Goal: Task Accomplishment & Management: Manage account settings

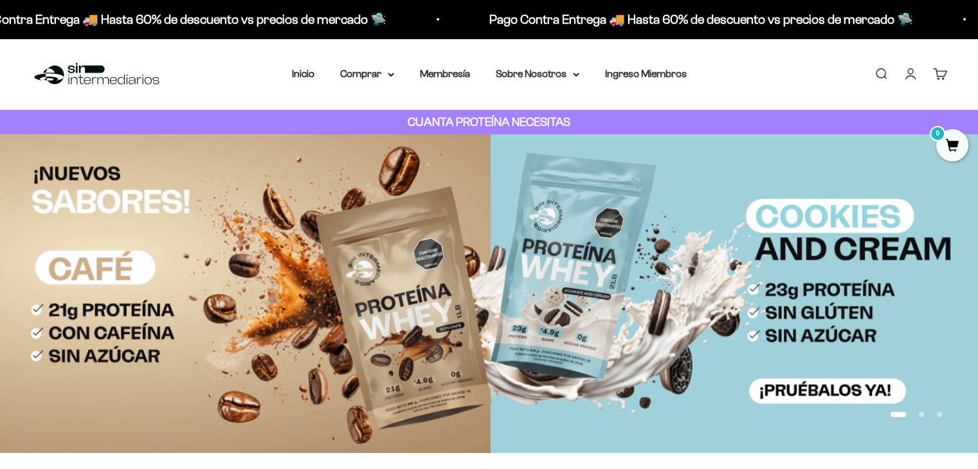
click at [916, 71] on link "Iniciar sesión" at bounding box center [910, 74] width 14 height 14
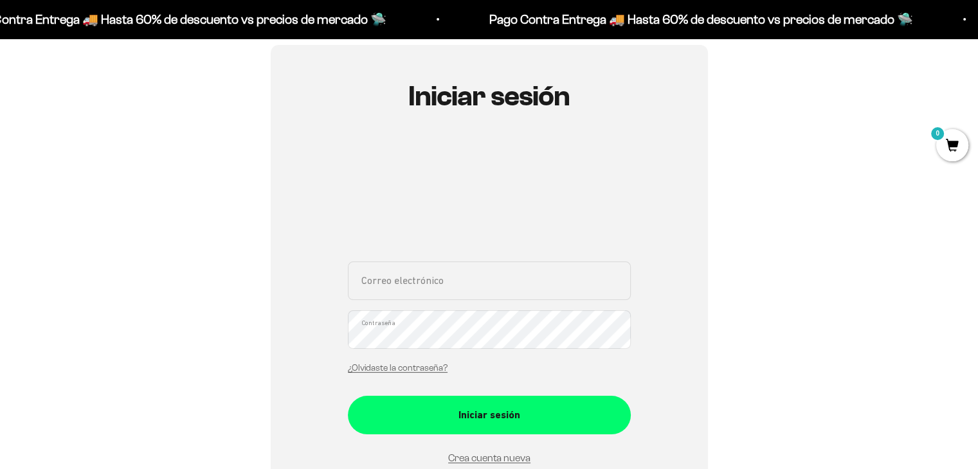
scroll to position [116, 0]
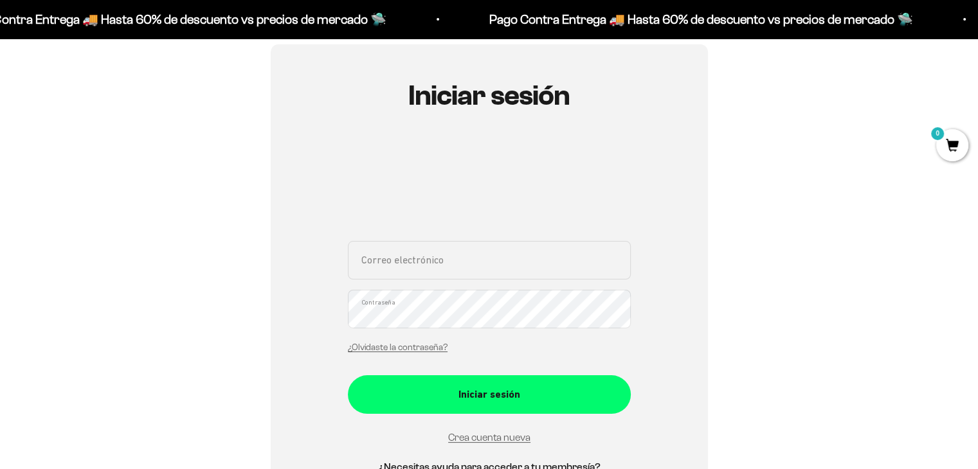
type input "catalinaborrero@gmail.com"
click at [498, 422] on form "catalinaborrero@gmail.com Correo electrónico Contraseña ¿Olvidaste la contraseñ…" at bounding box center [489, 343] width 283 height 205
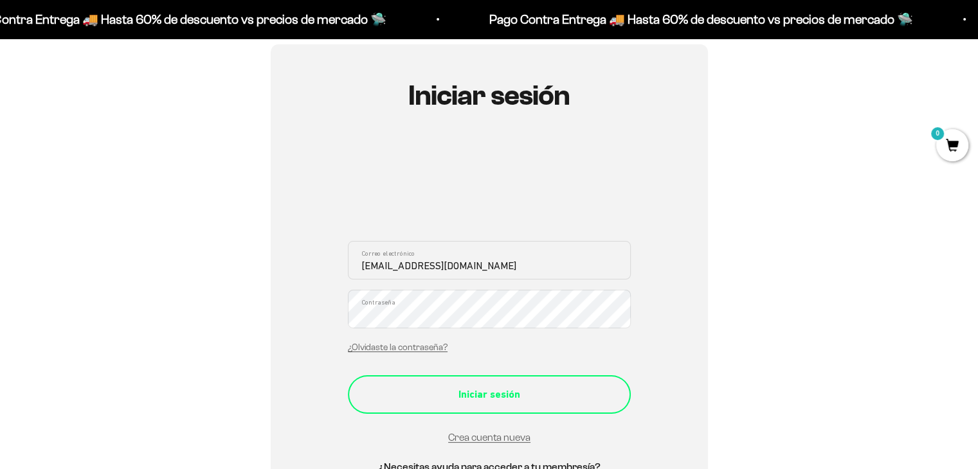
click at [496, 410] on button "Iniciar sesión" at bounding box center [489, 394] width 283 height 39
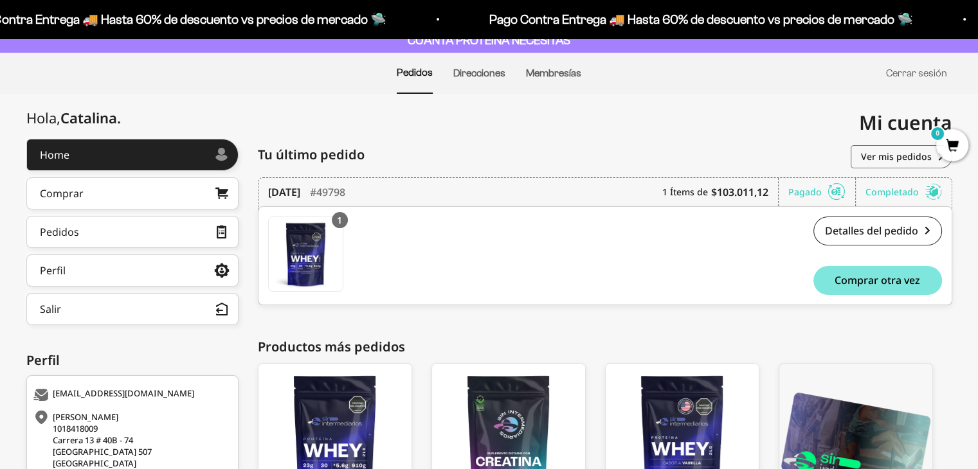
scroll to position [82, 0]
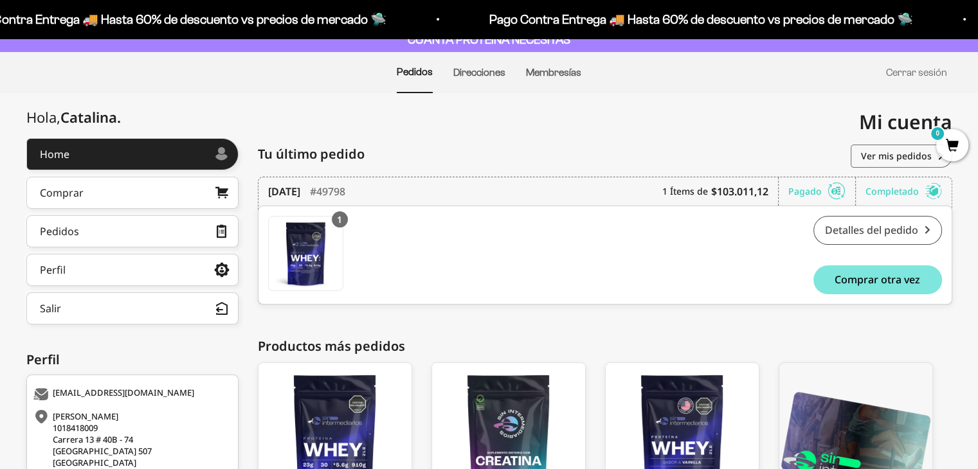
click at [884, 224] on link "Detalles del pedido" at bounding box center [877, 230] width 129 height 29
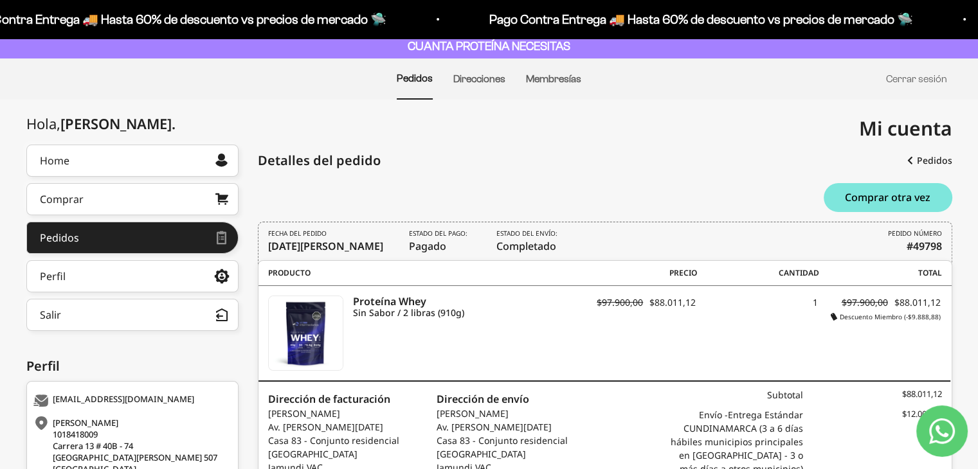
scroll to position [75, 0]
